Goal: Task Accomplishment & Management: Complete application form

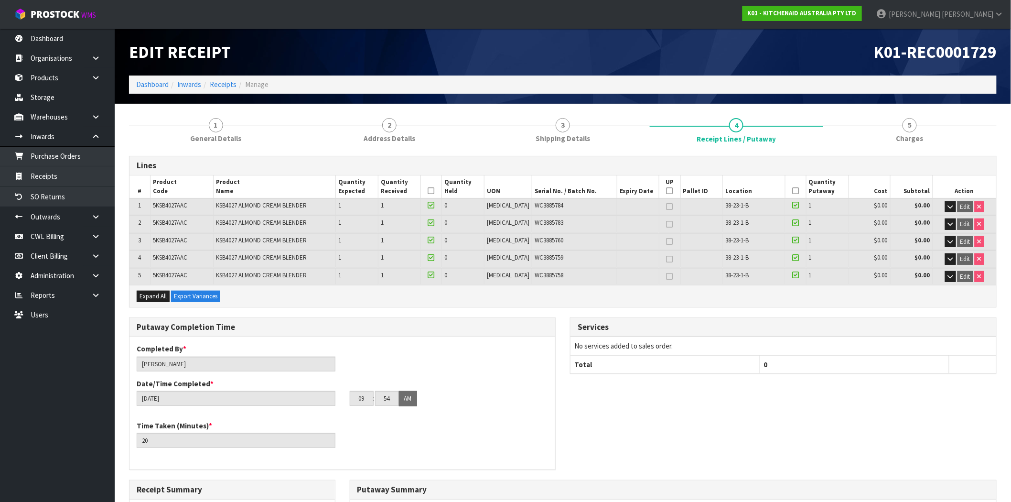
click at [338, 304] on div "Expand All Export Variances" at bounding box center [563, 296] width 867 height 22
click at [72, 174] on link "Receipts" at bounding box center [57, 176] width 115 height 20
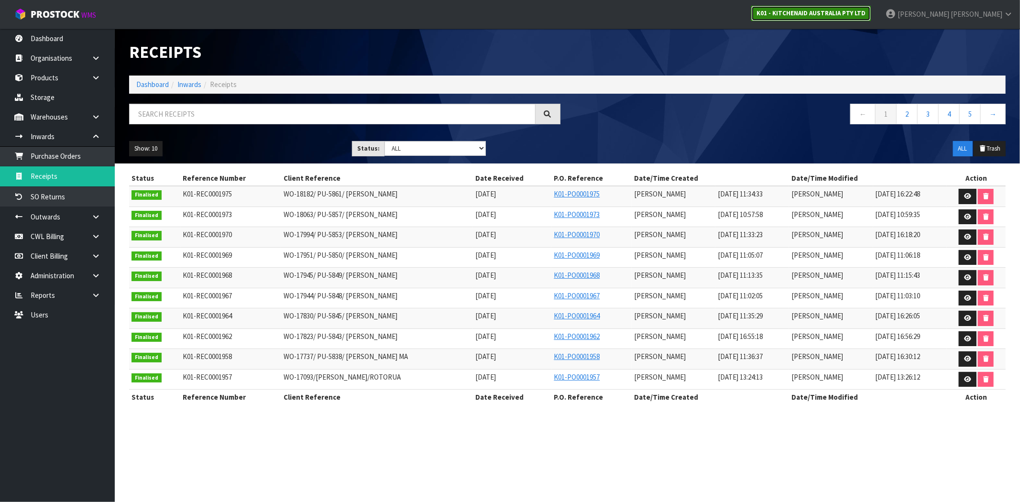
click at [865, 12] on strong "K01 - KITCHENAID AUSTRALIA PTY LTD" at bounding box center [810, 13] width 109 height 8
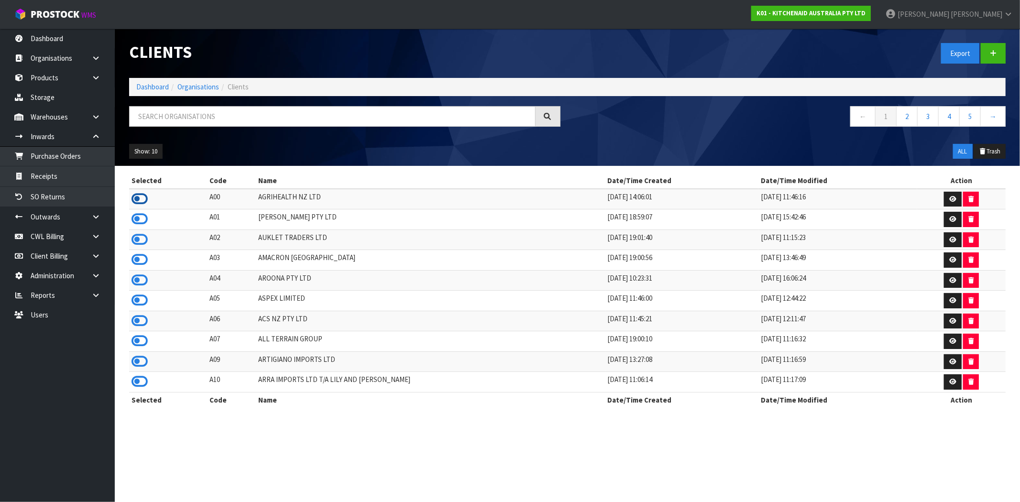
click at [137, 193] on icon at bounding box center [139, 199] width 16 height 14
click at [50, 175] on link "Receipts" at bounding box center [57, 176] width 115 height 20
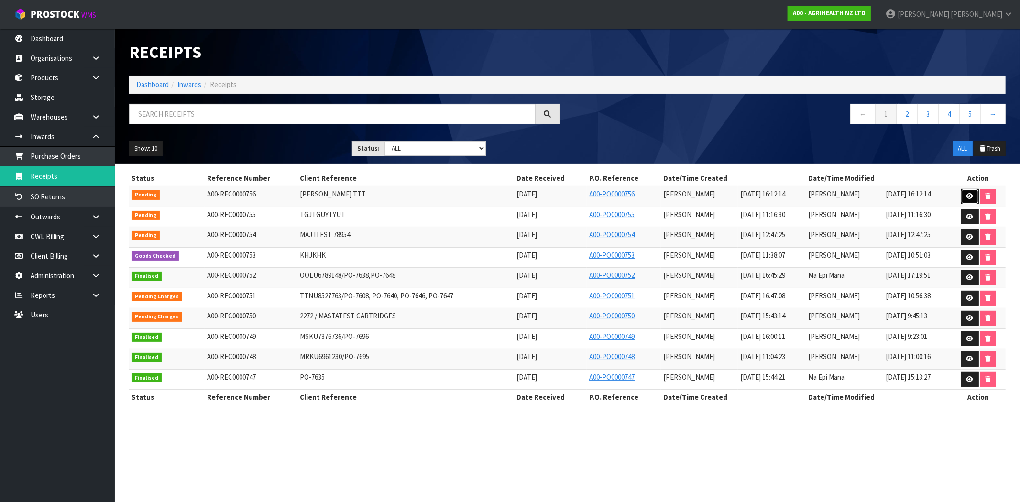
click at [968, 198] on icon at bounding box center [969, 196] width 7 height 6
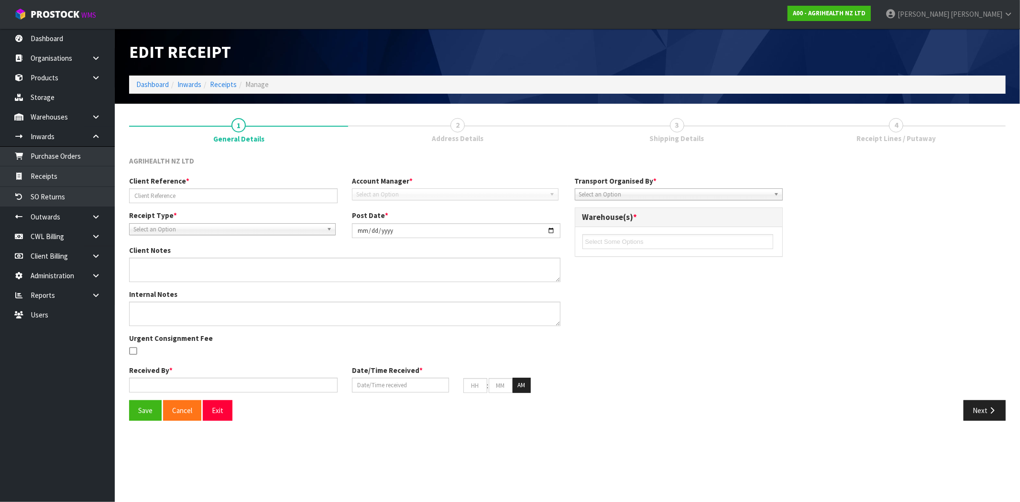
type input "[PERSON_NAME] TTT"
type input "[DATE]"
type input "[PERSON_NAME]"
type input "[DATE]"
type input "04"
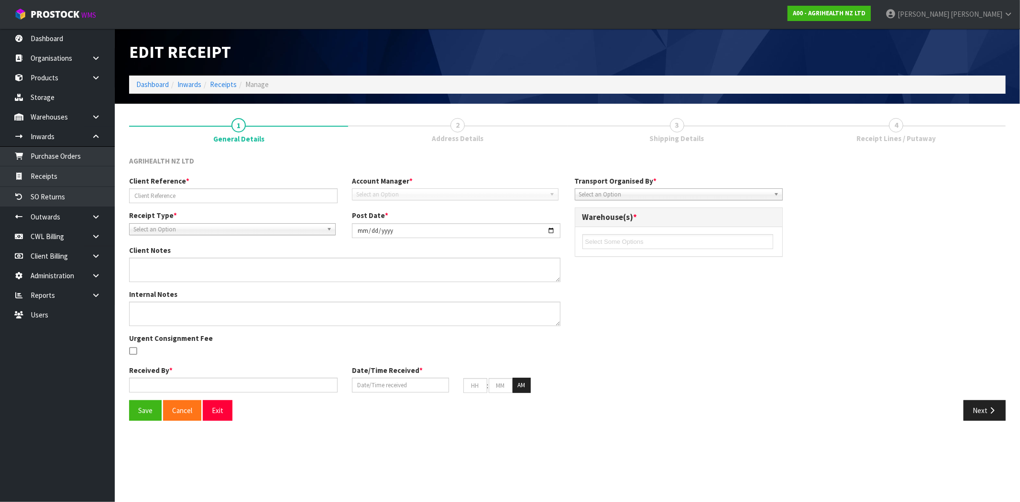
type input "12"
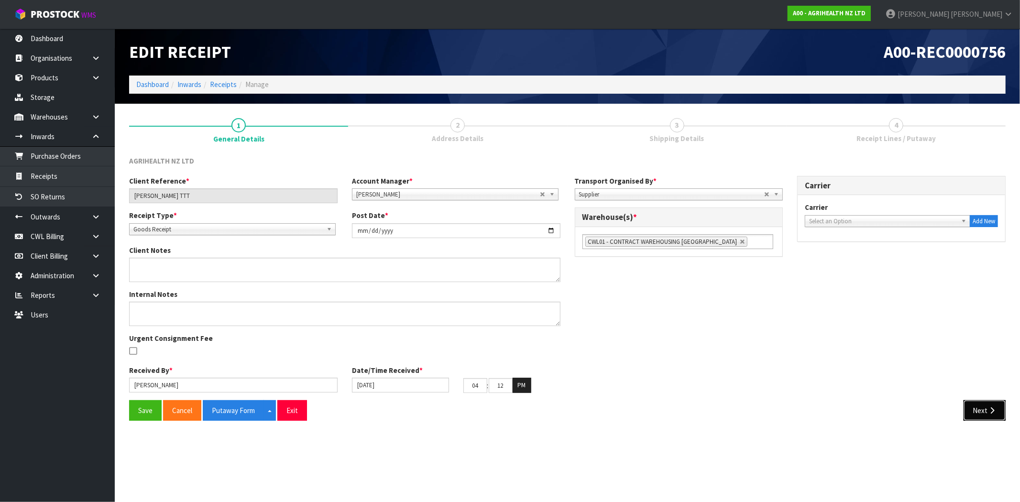
click at [967, 415] on button "Next" at bounding box center [984, 410] width 42 height 21
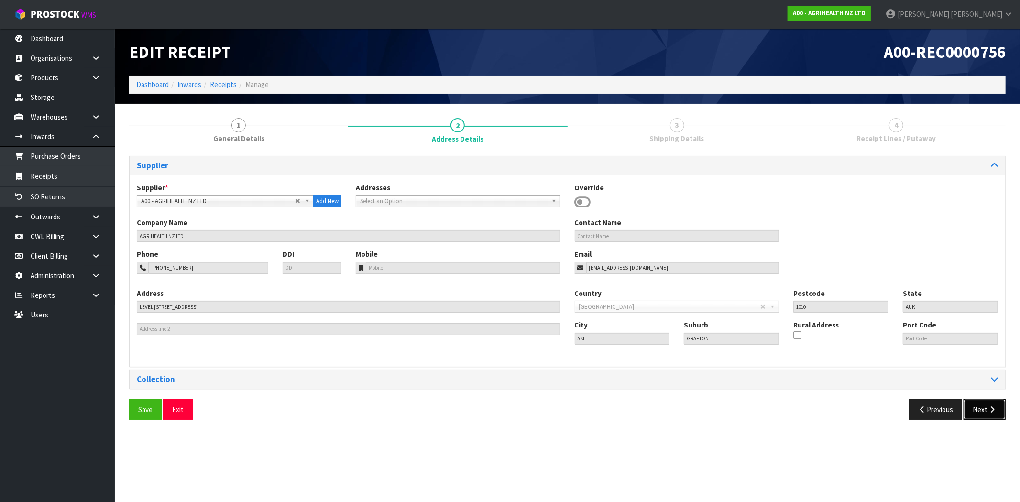
click at [976, 413] on button "Next" at bounding box center [984, 409] width 42 height 21
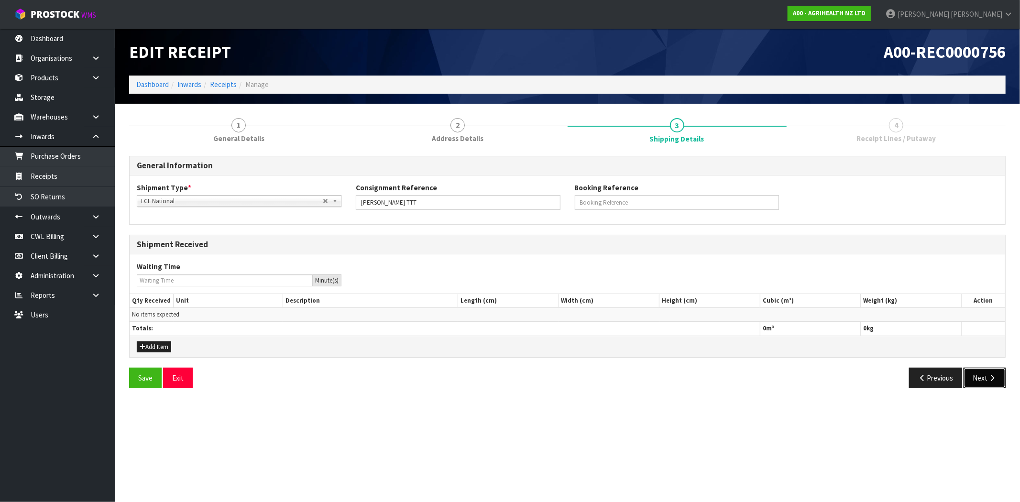
click at [977, 376] on button "Next" at bounding box center [984, 378] width 42 height 21
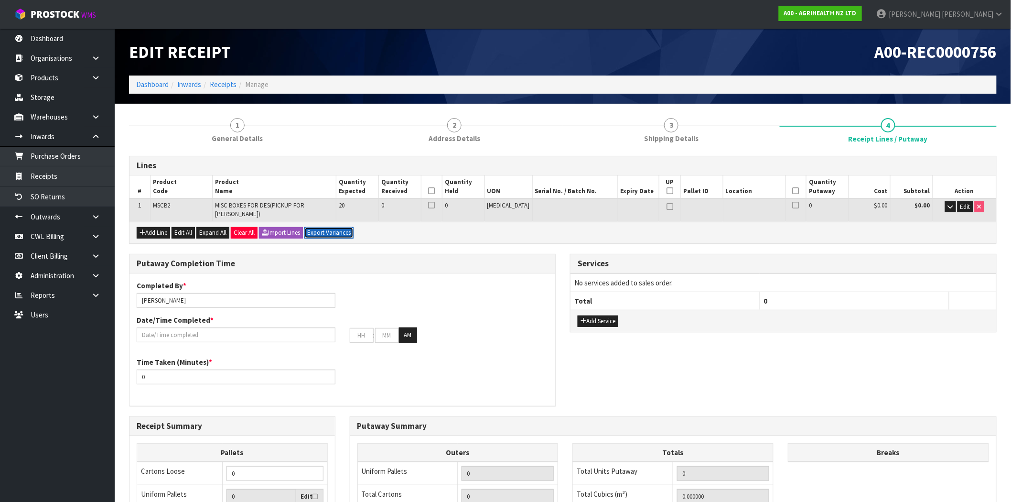
click at [333, 227] on button "Export Variances" at bounding box center [328, 232] width 49 height 11
click at [343, 229] on button "Export Variances" at bounding box center [328, 232] width 49 height 11
click at [347, 227] on button "Export Variances" at bounding box center [328, 232] width 49 height 11
